Goal: Register for event/course

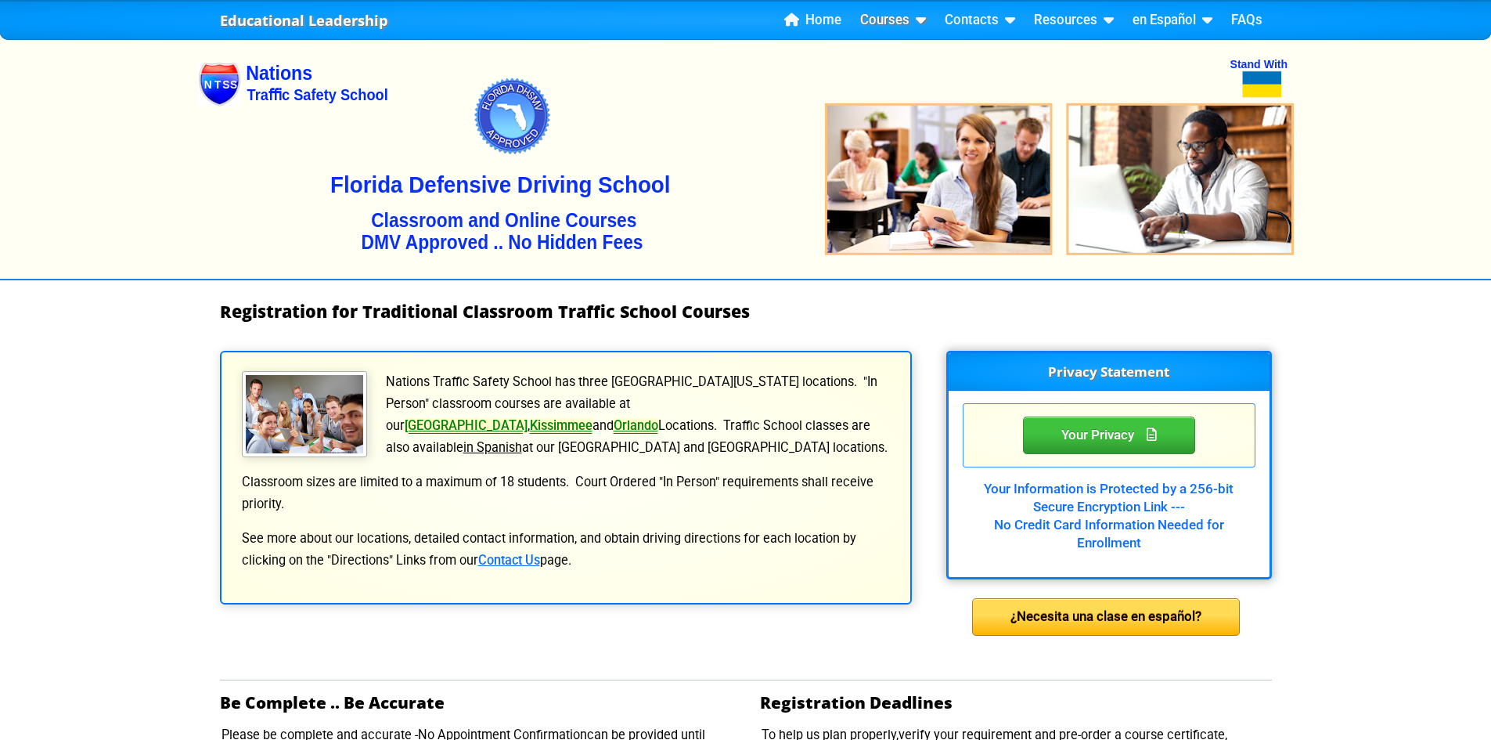
click at [913, 18] on link "Courses" at bounding box center [893, 20] width 78 height 23
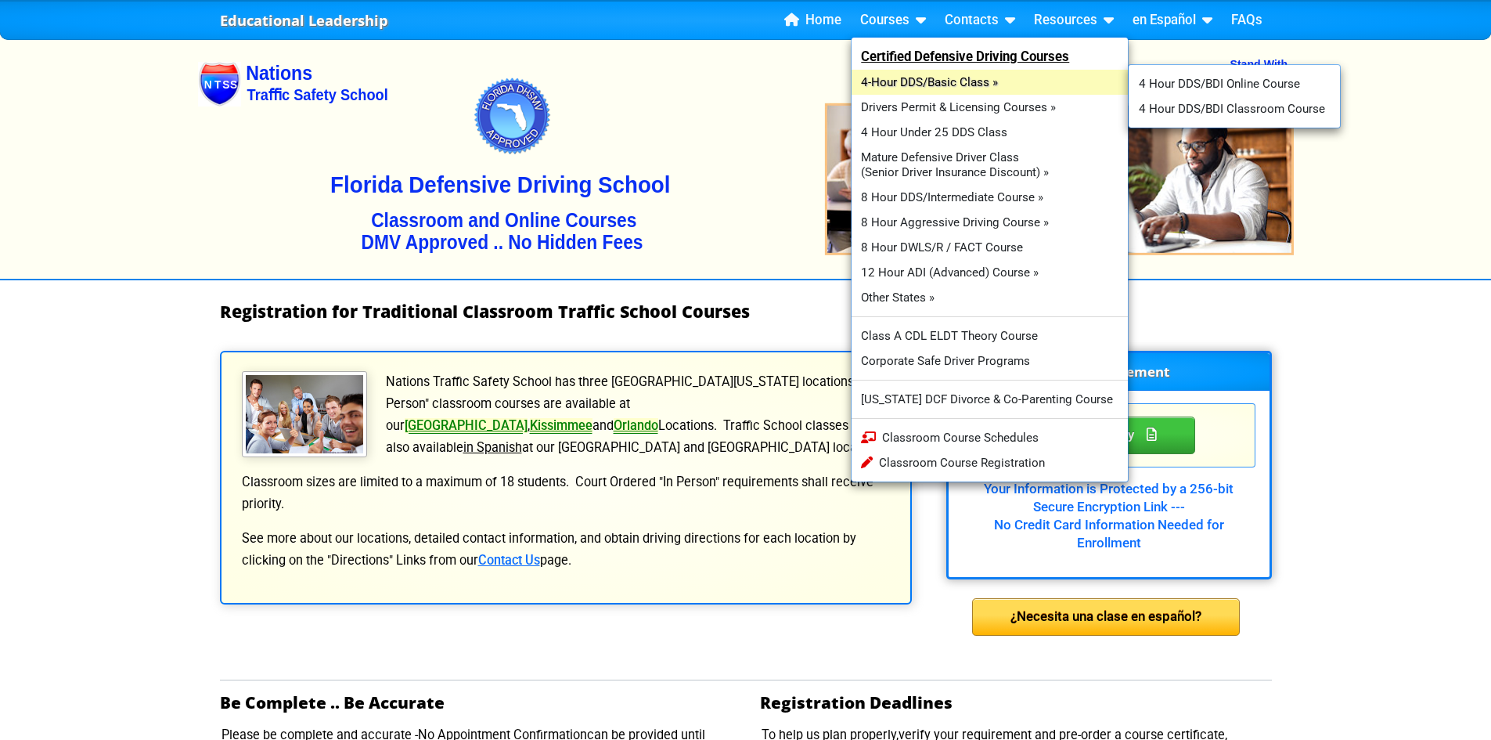
click at [948, 80] on link "4-Hour DDS/Basic Class »" at bounding box center [990, 82] width 277 height 25
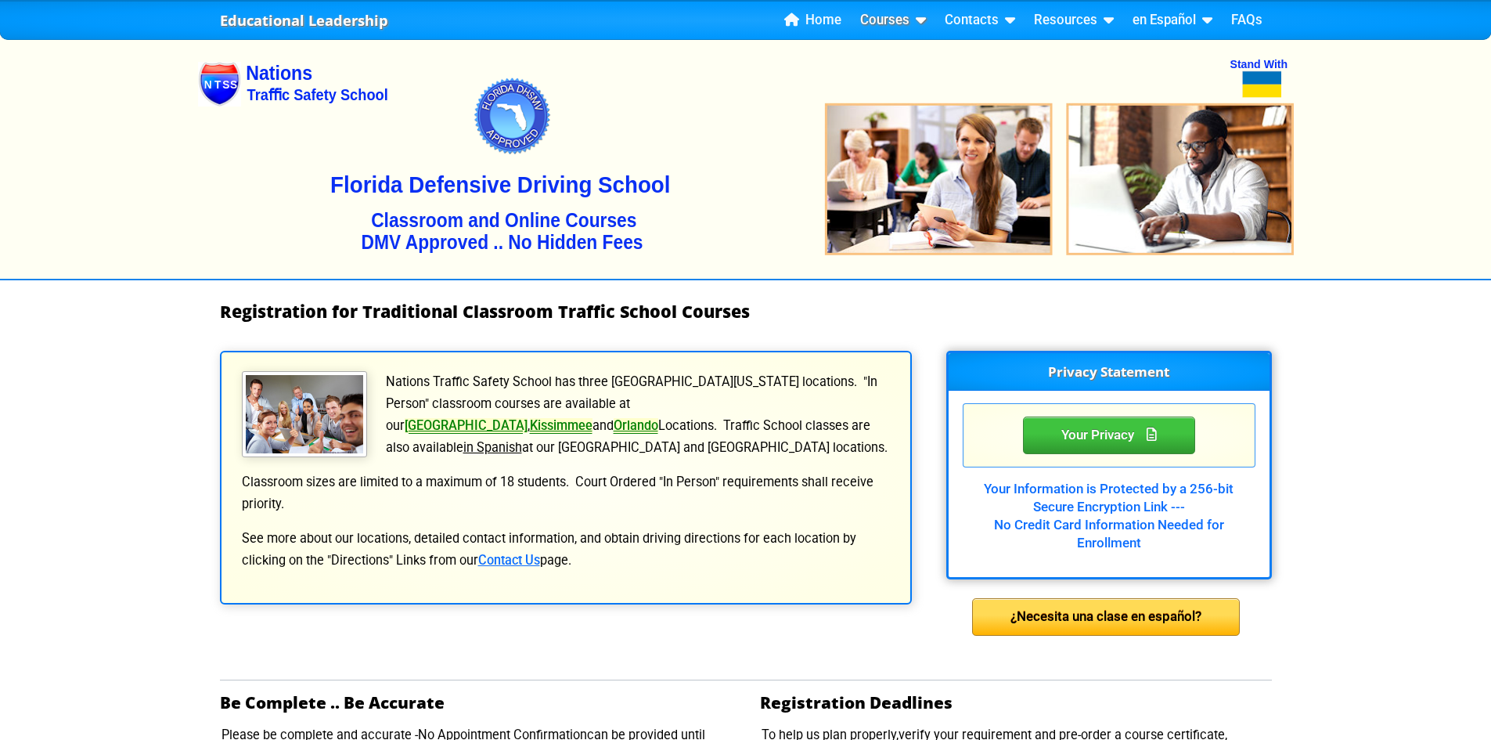
click at [922, 20] on icon at bounding box center [918, 20] width 16 height 1
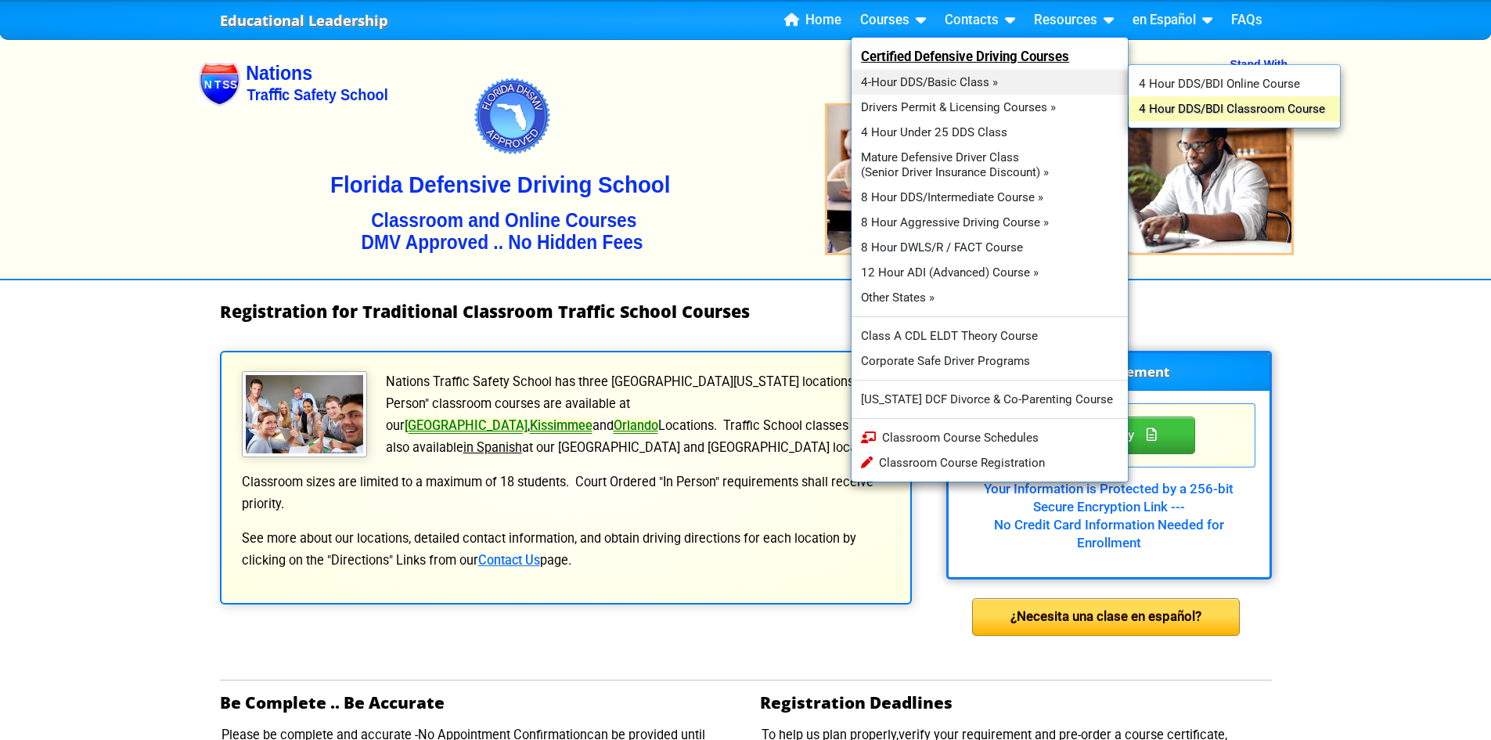
click at [1179, 108] on link "4 Hour DDS/BDI Classroom Course" at bounding box center [1234, 108] width 211 height 25
